Goal: Transaction & Acquisition: Subscribe to service/newsletter

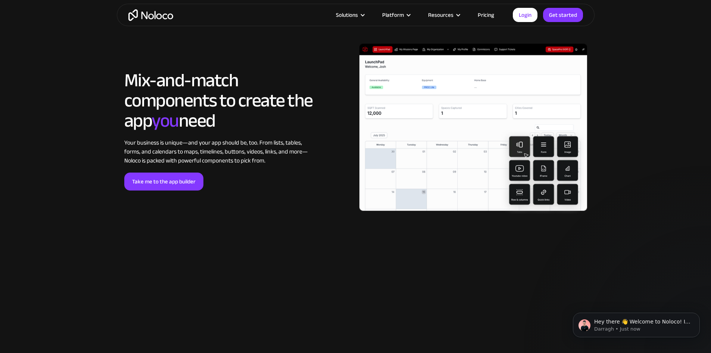
scroll to position [1680, 0]
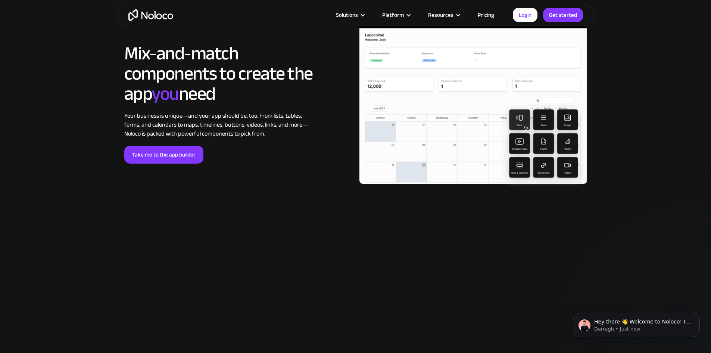
click at [343, 21] on div "Solutions Use Cases Business Types Project Management Keep track of customers, …" at bounding box center [356, 15] width 478 height 22
click at [351, 12] on div "Solutions" at bounding box center [347, 15] width 22 height 10
click at [348, 16] on div "Solutions" at bounding box center [347, 15] width 22 height 10
click at [486, 15] on link "Pricing" at bounding box center [486, 15] width 35 height 10
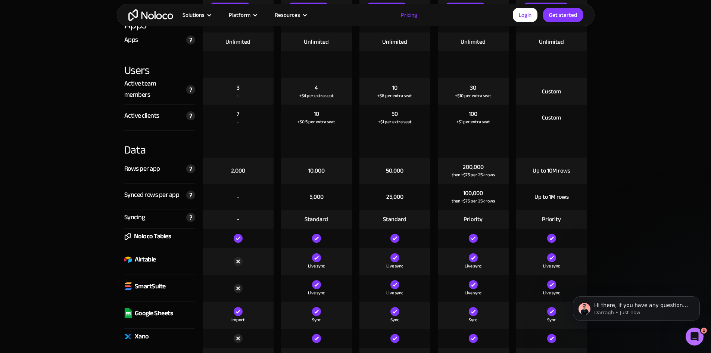
scroll to position [784, 0]
